Goal: Check status: Check status

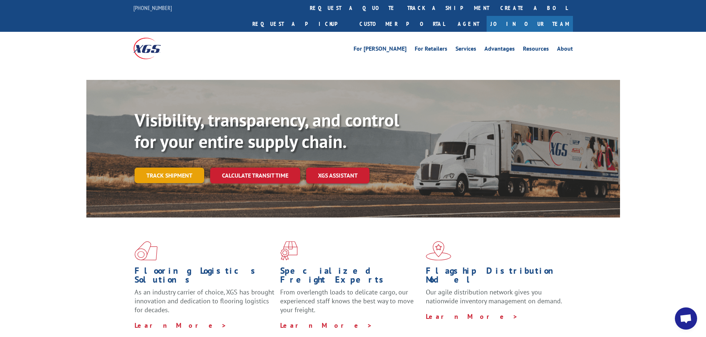
click at [177, 168] on link "Track shipment" at bounding box center [169, 176] width 70 height 16
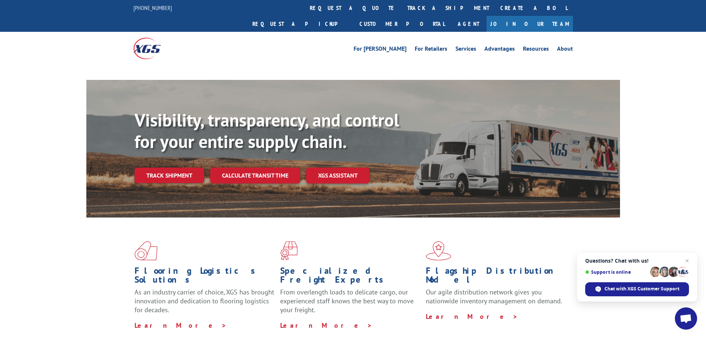
click at [151, 267] on h1 "Flooring Logistics Solutions" at bounding box center [204, 277] width 140 height 21
click at [402, 7] on link "track a shipment" at bounding box center [448, 8] width 93 height 16
click at [165, 168] on link "Track shipment" at bounding box center [169, 176] width 70 height 16
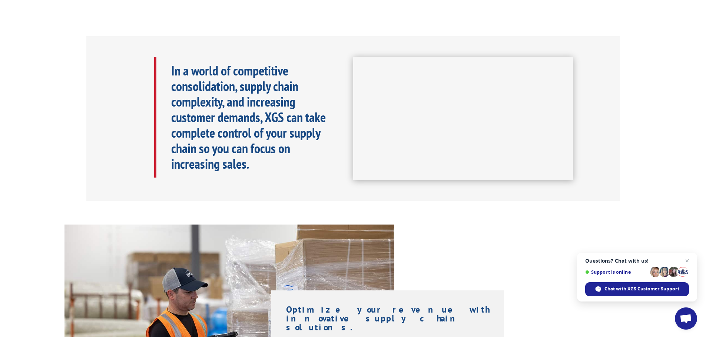
scroll to position [445, 0]
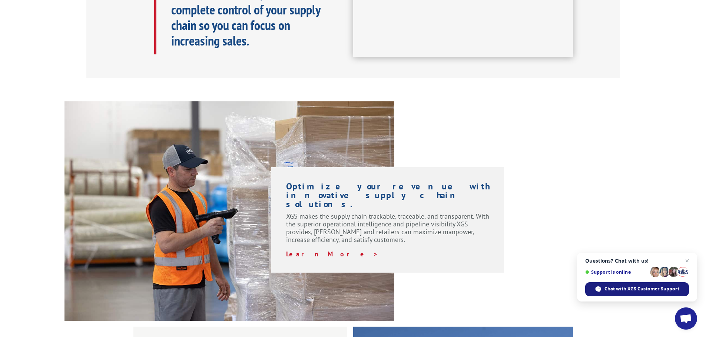
click at [617, 287] on span "Chat with XGS Customer Support" at bounding box center [641, 289] width 75 height 7
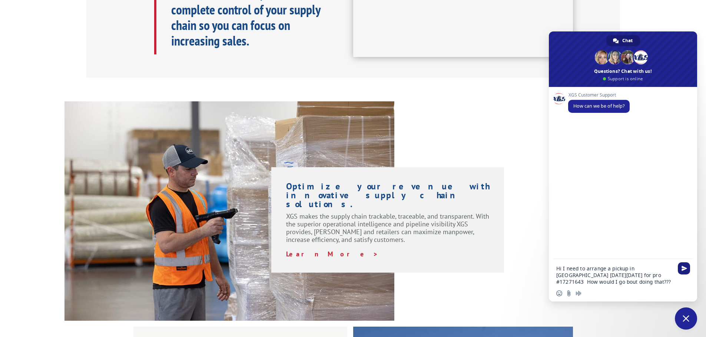
type textarea "Hi I need to arrange a pickup in [GEOGRAPHIC_DATA] [DATE][DATE] for pro #172716…"
click at [682, 268] on span "Send" at bounding box center [684, 269] width 6 height 6
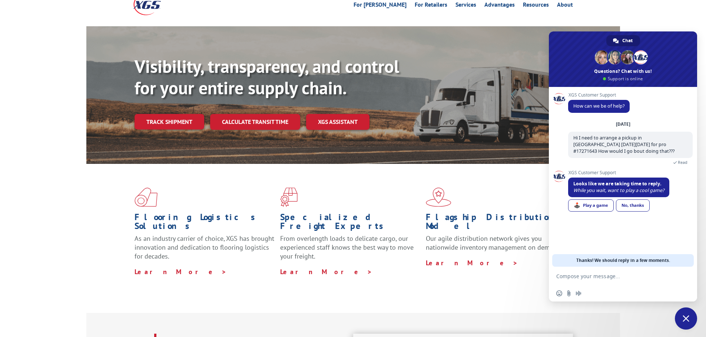
scroll to position [0, 0]
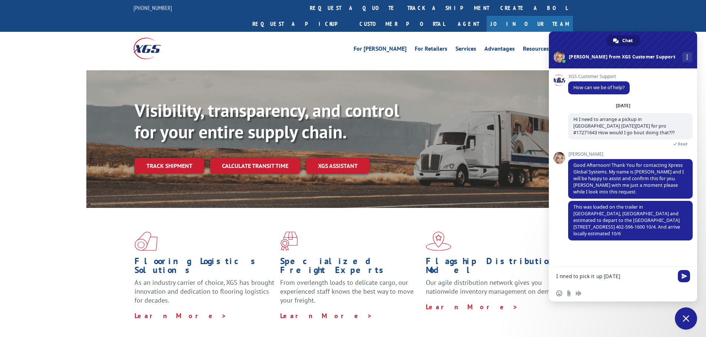
click at [564, 277] on textarea "I nned to pick it up [DATE]" at bounding box center [614, 276] width 117 height 7
click at [631, 276] on textarea "I need to pick it up [DATE]" at bounding box center [614, 276] width 117 height 7
type textarea "I need to pick it up [DATE][DATE] in [GEOGRAPHIC_DATA] will it make it there?"
click at [684, 275] on span "Send" at bounding box center [684, 276] width 6 height 6
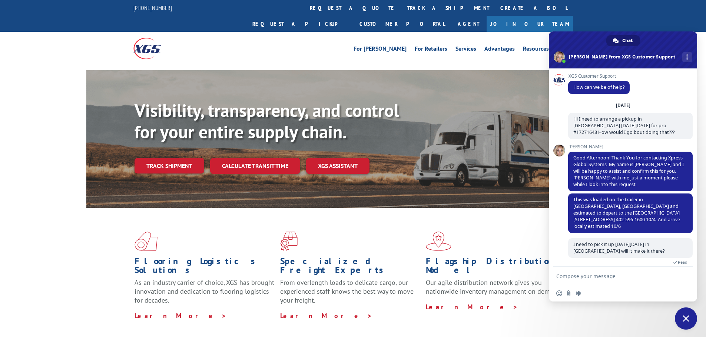
scroll to position [15, 0]
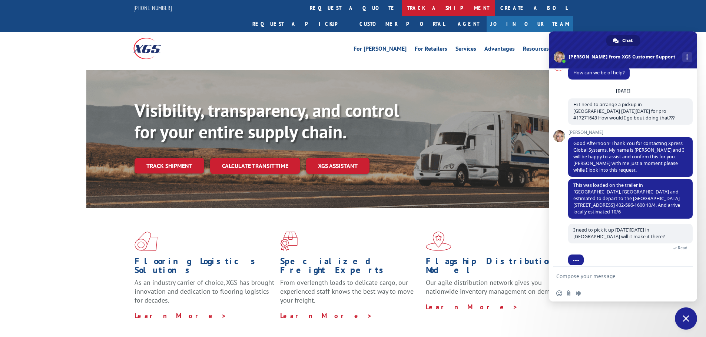
click at [402, 7] on link "track a shipment" at bounding box center [448, 8] width 93 height 16
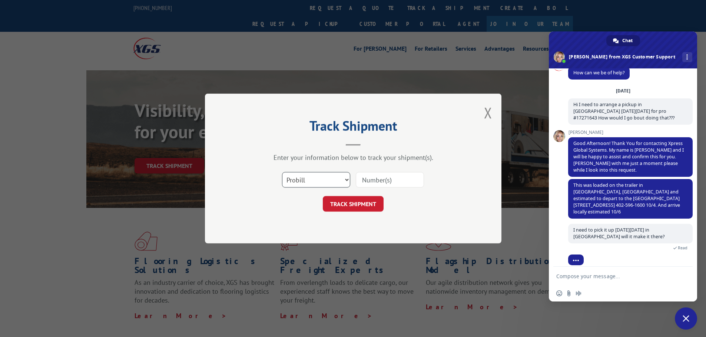
click at [320, 180] on select "Select category... Probill BOL PO" at bounding box center [316, 180] width 68 height 16
click at [389, 180] on input at bounding box center [390, 180] width 68 height 16
type input "17271643"
click at [349, 204] on button "TRACK SHIPMENT" at bounding box center [353, 204] width 61 height 16
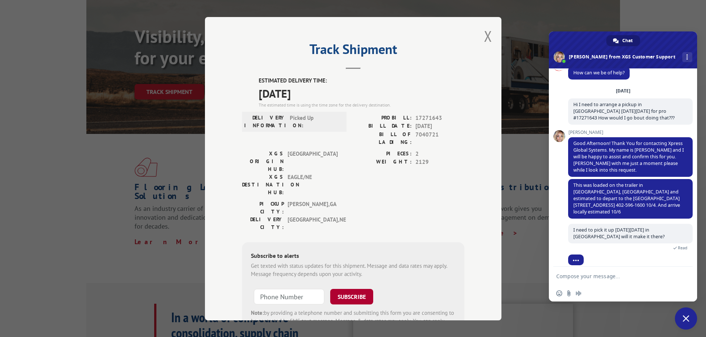
scroll to position [53, 0]
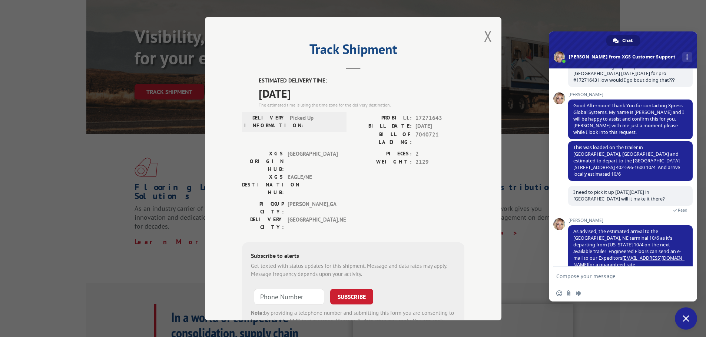
click at [588, 276] on textarea "Compose your message..." at bounding box center [614, 276] width 117 height 7
type textarea "So as of right now it is still in [GEOGRAPHIC_DATA], [GEOGRAPHIC_DATA]?"
click at [682, 276] on span "Send" at bounding box center [684, 277] width 6 height 6
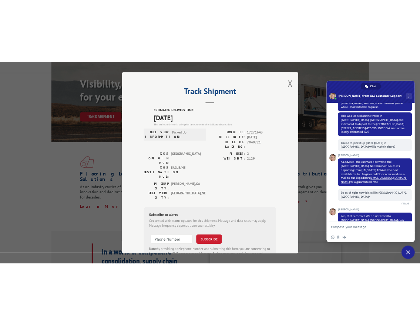
scroll to position [73, 0]
